Goal: Information Seeking & Learning: Find specific fact

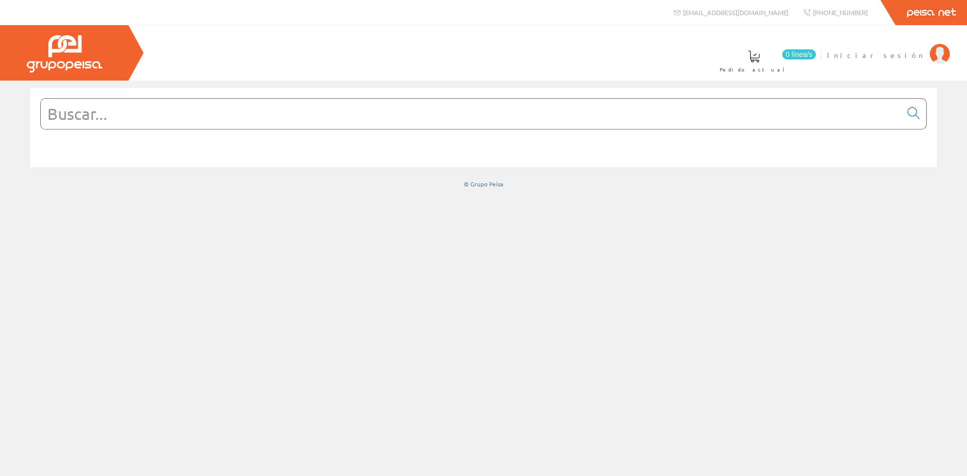
click at [925, 56] on li "Iniciar sesión" at bounding box center [888, 61] width 127 height 39
click at [918, 52] on span "Iniciar sesión" at bounding box center [876, 55] width 98 height 10
click at [167, 120] on input "text" at bounding box center [471, 114] width 861 height 30
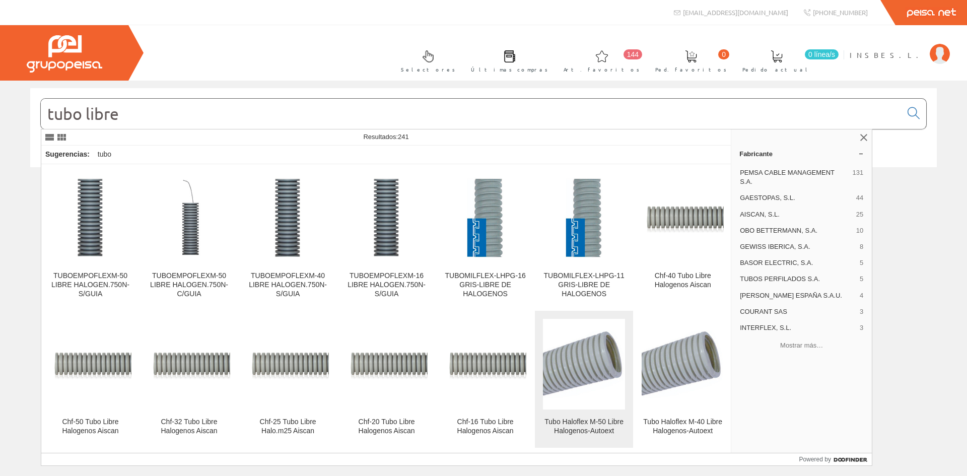
type input "tubo libre"
click at [571, 377] on img at bounding box center [584, 364] width 82 height 82
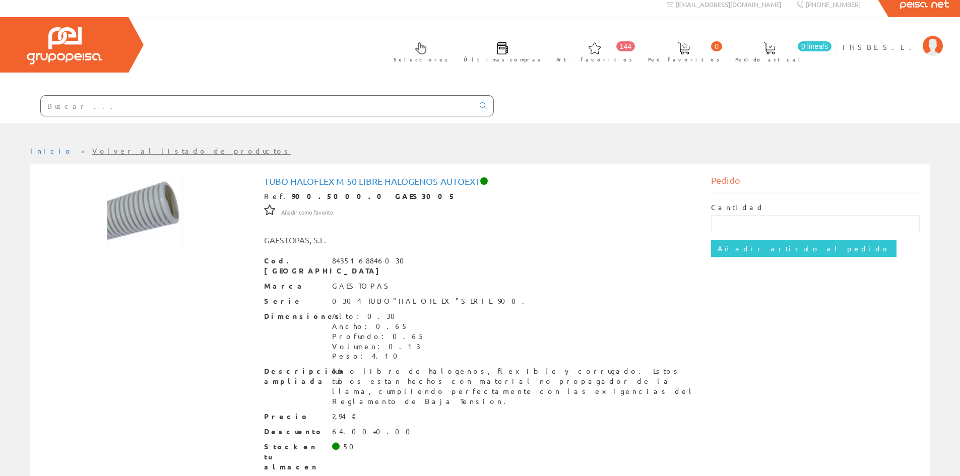
scroll to position [22, 0]
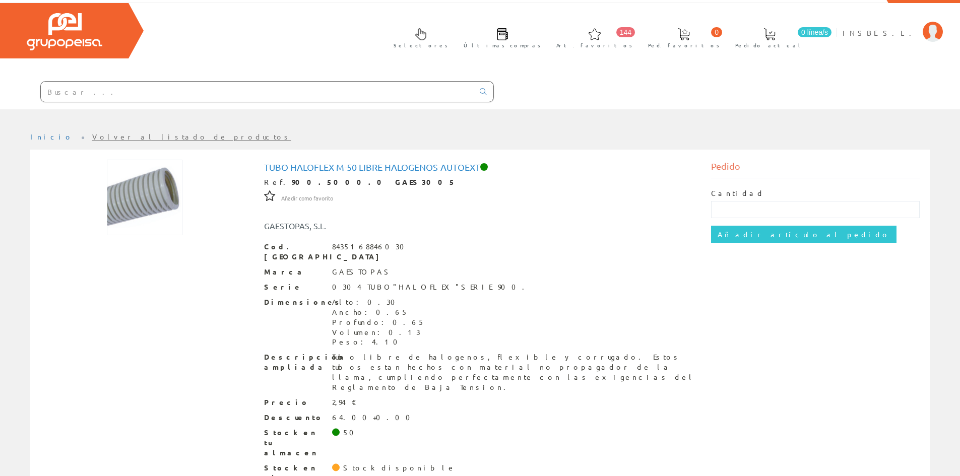
click at [425, 169] on h1 "Tubo Haloflex M-50 Libre Halogenos-Autoext" at bounding box center [480, 167] width 432 height 10
